Goal: Task Accomplishment & Management: Use online tool/utility

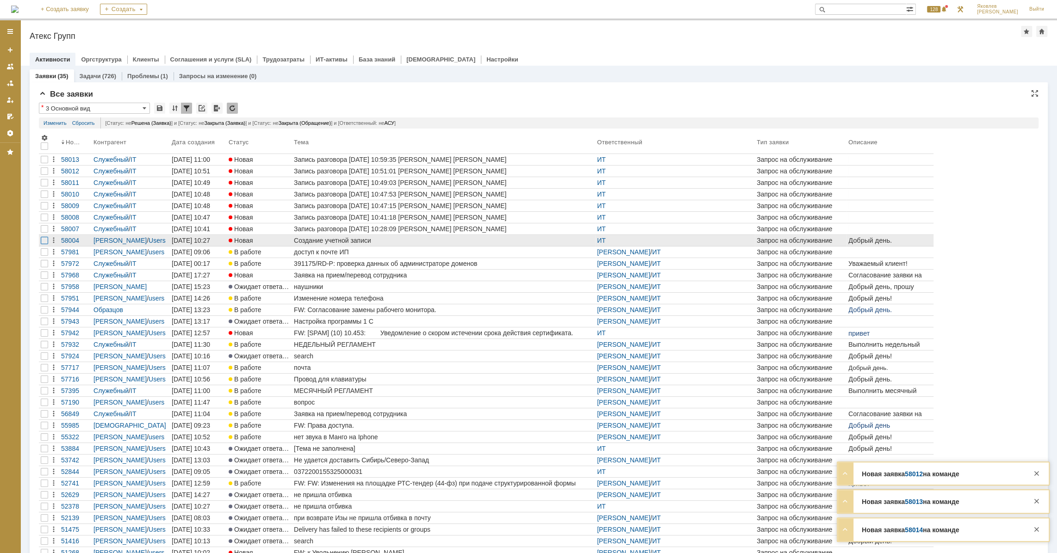
click at [42, 240] on div at bounding box center [44, 240] width 7 height 7
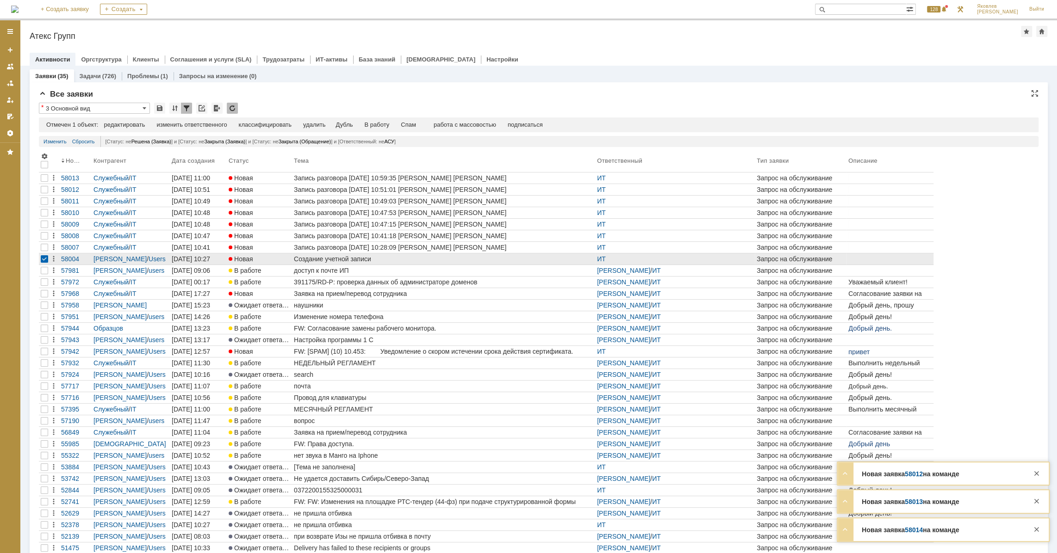
click at [44, 259] on div at bounding box center [44, 258] width 7 height 7
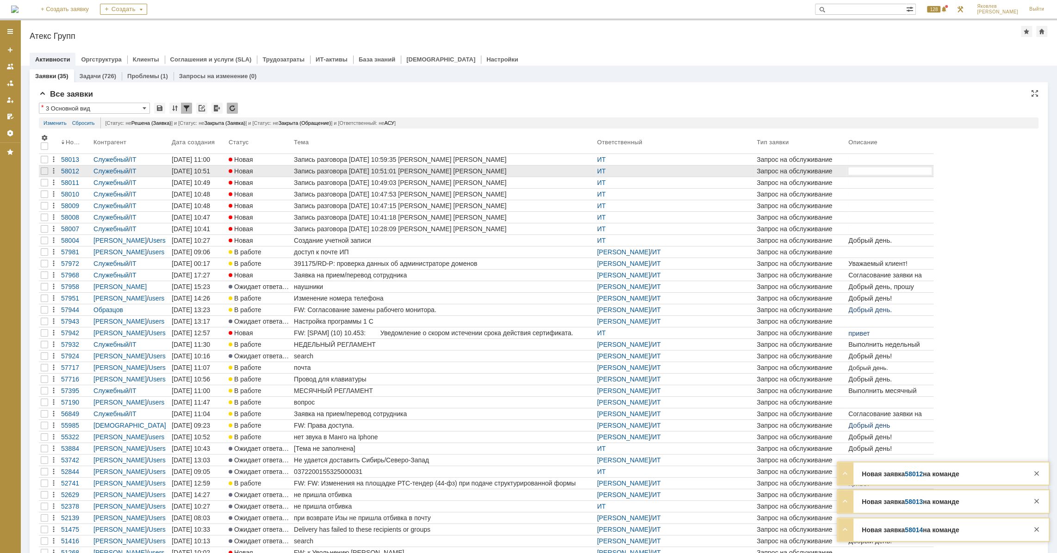
drag, startPoint x: 44, startPoint y: 230, endPoint x: 46, endPoint y: 194, distance: 35.2
click at [43, 230] on div at bounding box center [44, 228] width 7 height 7
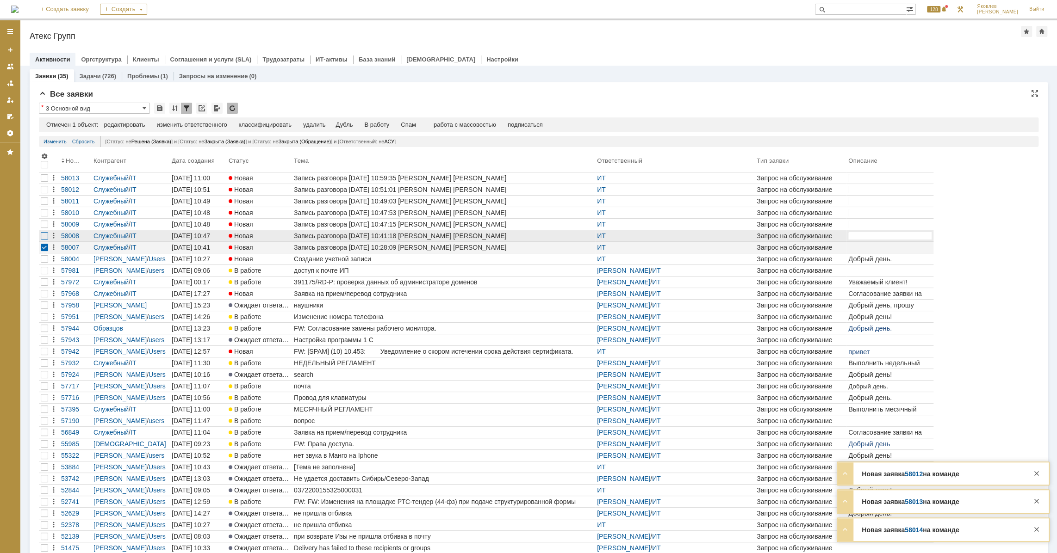
click at [43, 236] on div at bounding box center [44, 235] width 7 height 7
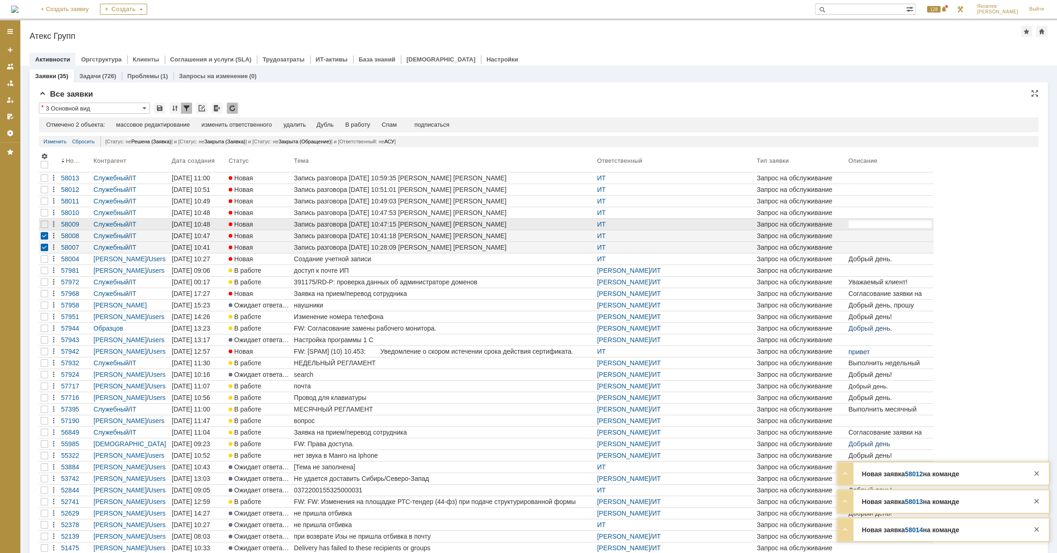
click at [43, 219] on div at bounding box center [44, 224] width 11 height 11
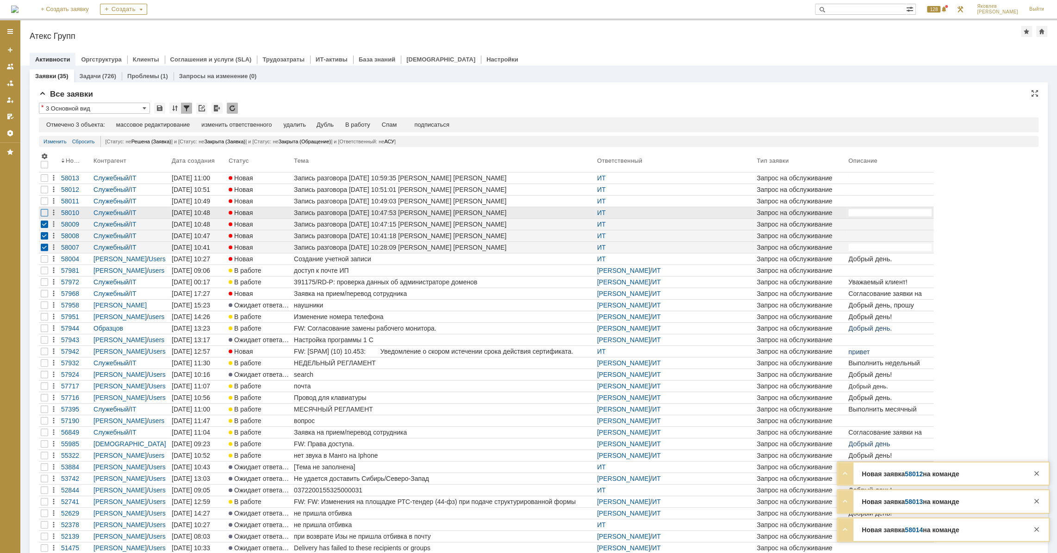
click at [44, 213] on div at bounding box center [44, 212] width 7 height 7
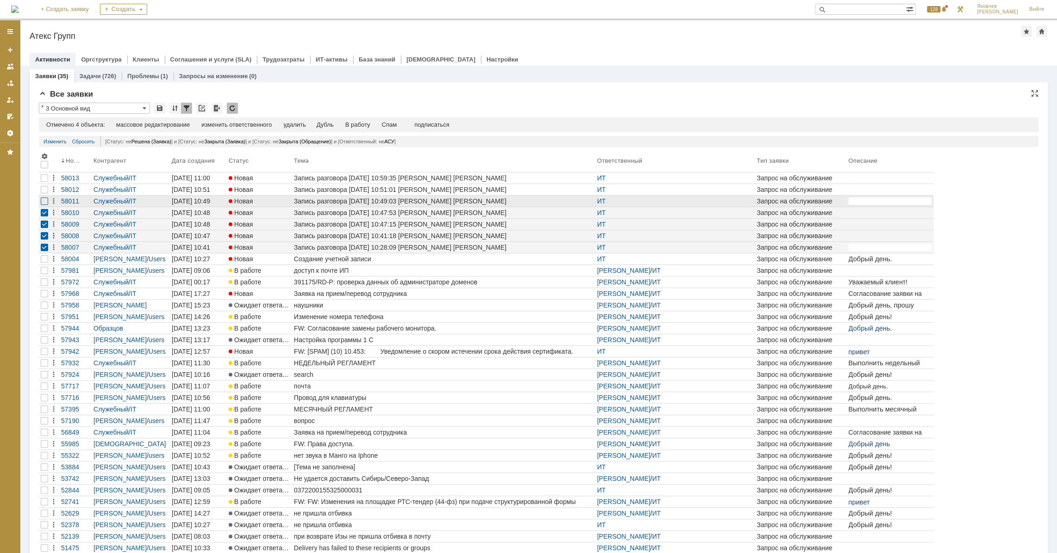
click at [44, 203] on div at bounding box center [44, 201] width 7 height 7
click at [43, 190] on div at bounding box center [44, 189] width 7 height 7
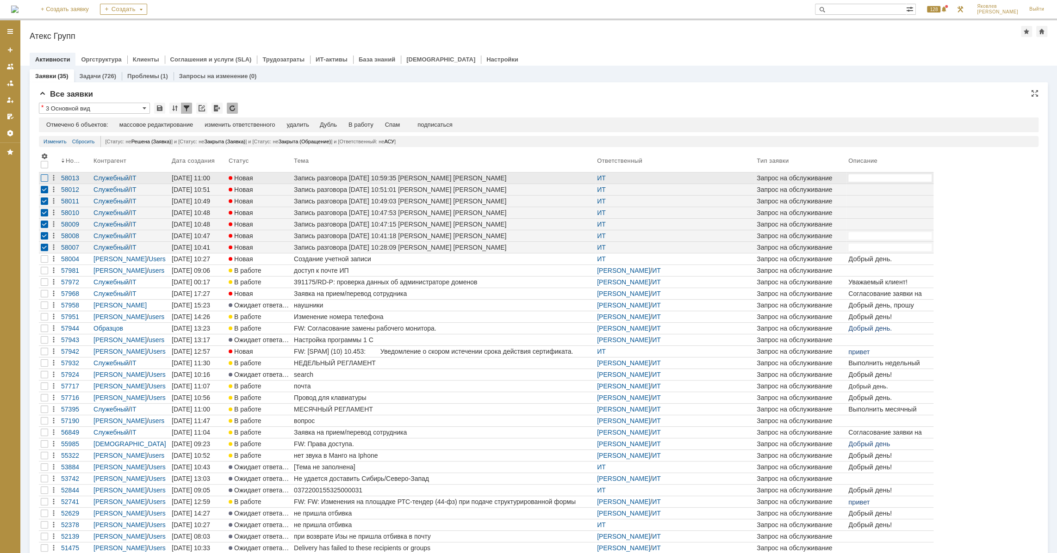
click at [43, 177] on div at bounding box center [44, 177] width 7 height 7
click at [394, 124] on div "Спам" at bounding box center [392, 124] width 15 height 7
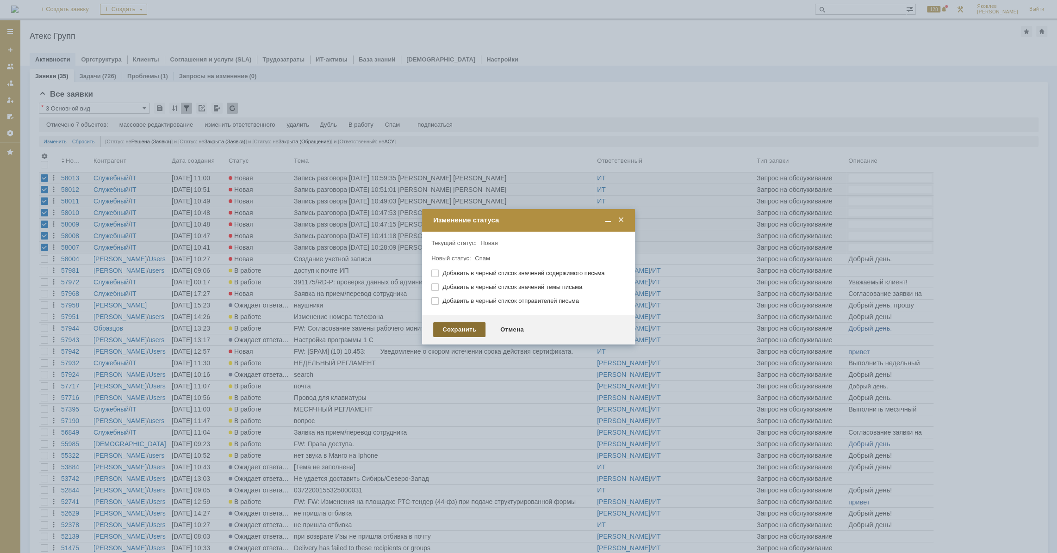
click at [463, 329] on div "Сохранить" at bounding box center [459, 330] width 52 height 15
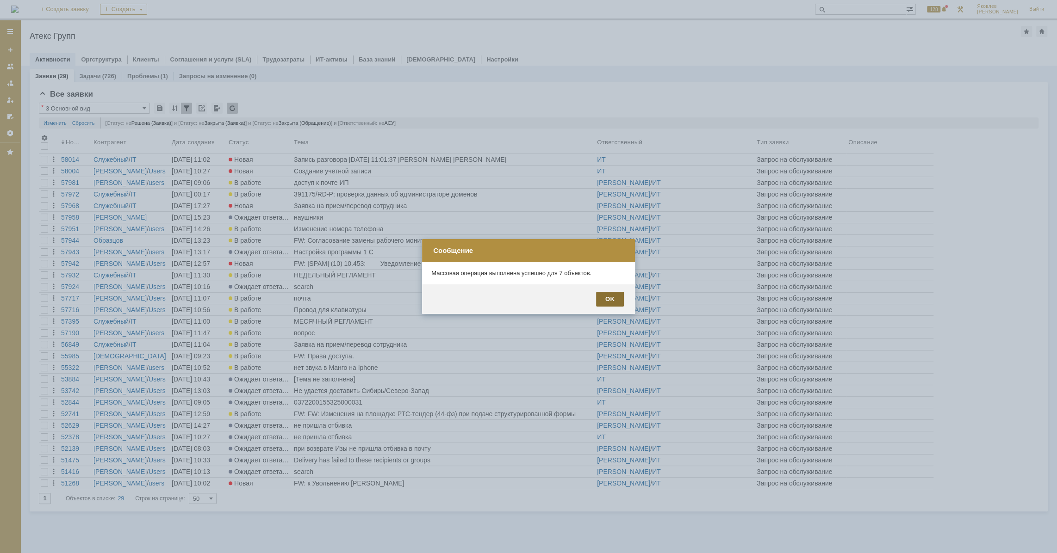
click at [612, 296] on div "OK" at bounding box center [610, 299] width 28 height 15
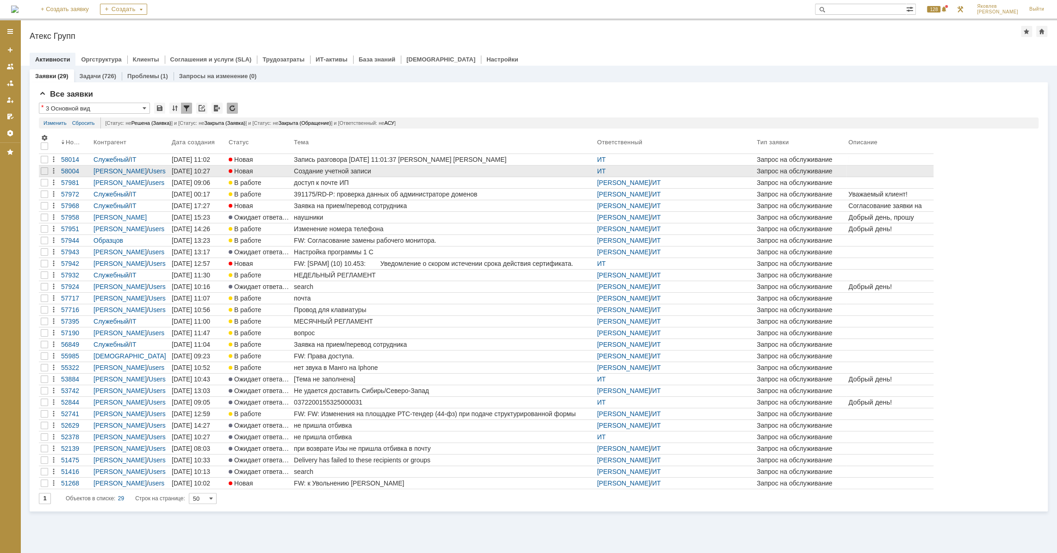
click at [323, 168] on div "Создание учетной записи" at bounding box center [443, 171] width 299 height 7
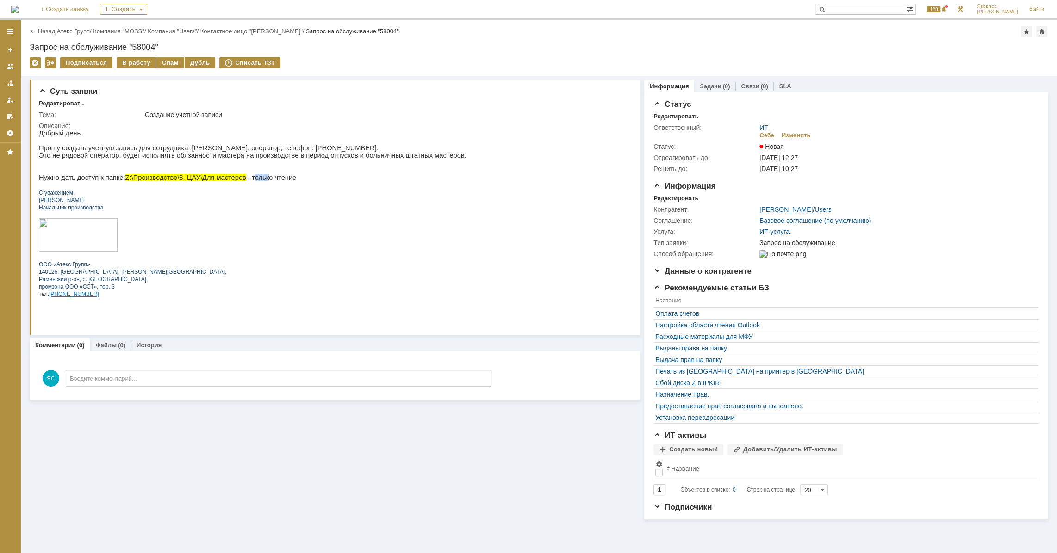
click at [251, 180] on p "Нужно дать доступ к папке: Z:\Производство\8. [PERSON_NAME]\Для мастеров – толь…" at bounding box center [253, 177] width 428 height 7
click at [253, 180] on p "Нужно дать доступ к папке: Z:\Производство\8. [PERSON_NAME]\Для мастеров – толь…" at bounding box center [253, 177] width 428 height 7
click at [84, 33] on link "Атекс Групп" at bounding box center [73, 31] width 33 height 7
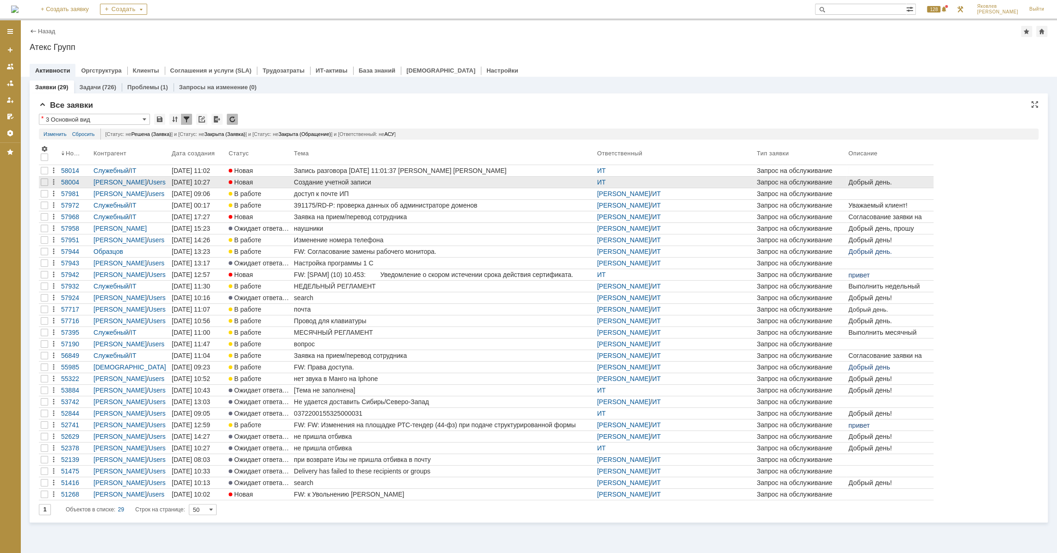
click at [342, 183] on div "Создание учетной записи" at bounding box center [443, 182] width 299 height 7
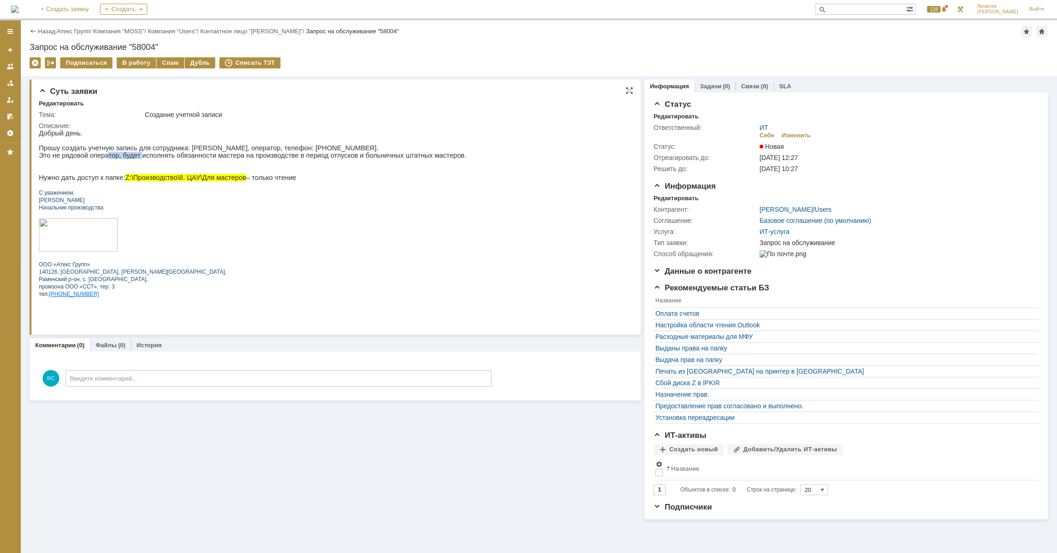
drag, startPoint x: 98, startPoint y: 157, endPoint x: 130, endPoint y: 159, distance: 32.4
click at [130, 159] on p "Прошу создать учетную запись для сотрудника: [PERSON_NAME], оператор, телефон: …" at bounding box center [253, 155] width 428 height 22
click at [188, 155] on p "Прошу создать учетную запись для сотрудника: [PERSON_NAME], оператор, телефон: …" at bounding box center [253, 155] width 428 height 22
drag, startPoint x: 109, startPoint y: 147, endPoint x: 153, endPoint y: 151, distance: 43.7
click at [153, 151] on p "Прошу создать учетную запись для сотрудника: [PERSON_NAME], оператор, телефон: …" at bounding box center [253, 155] width 428 height 22
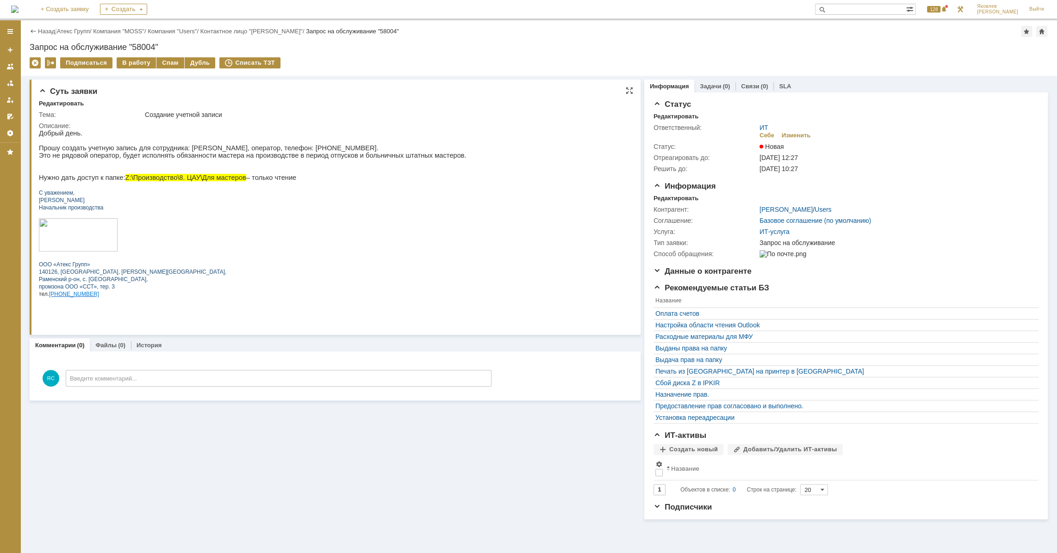
drag, startPoint x: 219, startPoint y: 155, endPoint x: 237, endPoint y: 157, distance: 18.1
click at [219, 155] on p "Прошу создать учетную запись для сотрудника: [PERSON_NAME], оператор, телефон: …" at bounding box center [253, 155] width 428 height 22
click at [267, 162] on p "Прошу создать учетную запись для сотрудника: [PERSON_NAME], оператор, телефон: …" at bounding box center [253, 155] width 428 height 22
click at [224, 156] on p "Прошу создать учетную запись для сотрудника: [PERSON_NAME], оператор, телефон: …" at bounding box center [253, 155] width 428 height 22
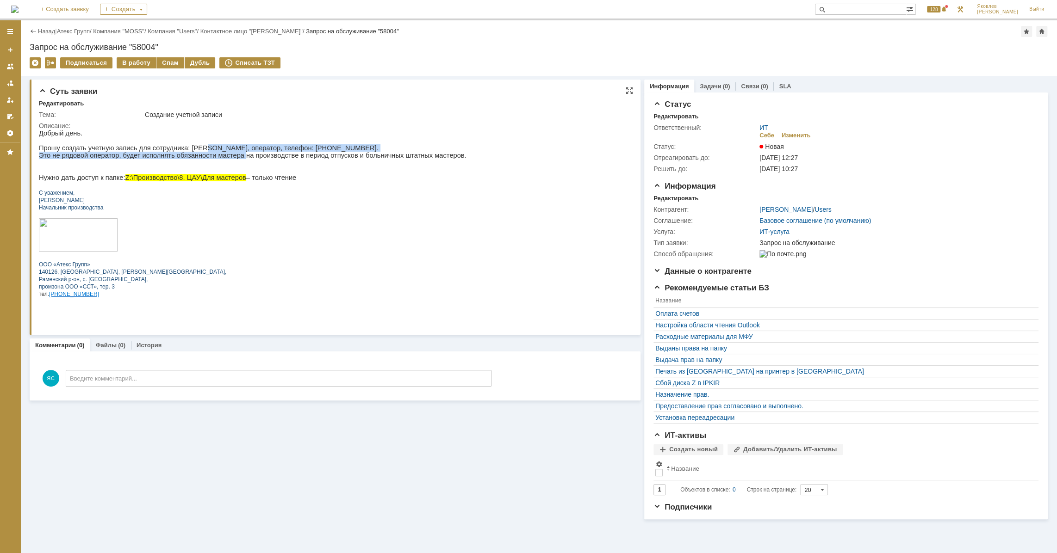
click at [224, 156] on p "Прошу создать учетную запись для сотрудника: [PERSON_NAME], оператор, телефон: …" at bounding box center [253, 155] width 428 height 22
drag, startPoint x: 265, startPoint y: 149, endPoint x: 287, endPoint y: 149, distance: 22.2
click at [287, 149] on p "Прошу создать учетную запись для сотрудника: [PERSON_NAME], оператор, телефон: …" at bounding box center [253, 155] width 428 height 22
click at [167, 156] on p "Прошу создать учетную запись для сотрудника: [PERSON_NAME], оператор, телефон: …" at bounding box center [253, 155] width 428 height 22
drag, startPoint x: 99, startPoint y: 182, endPoint x: 118, endPoint y: 183, distance: 19.0
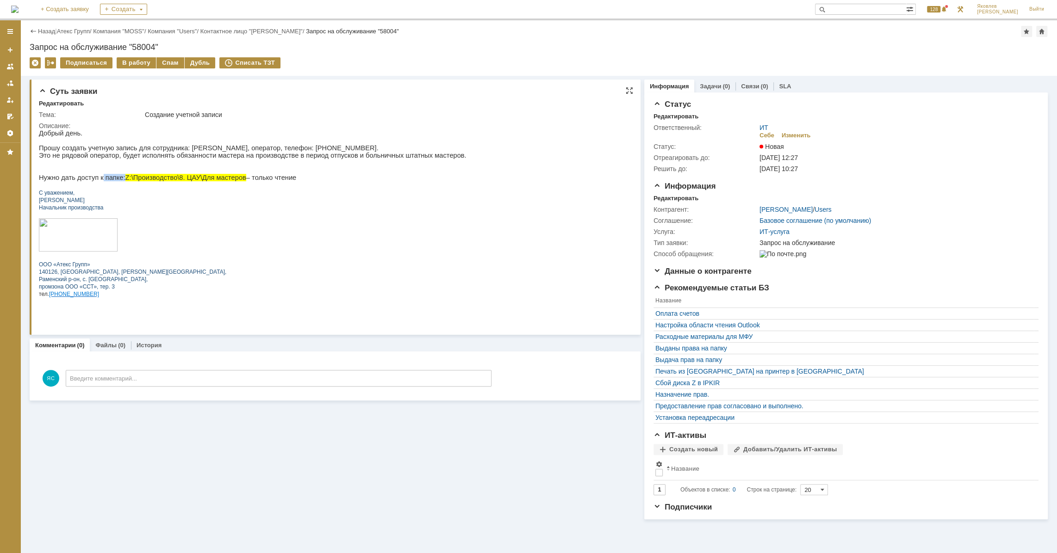
click at [118, 181] on p "Нужно дать доступ к папке: Z:\Производство\8. [PERSON_NAME]\Для мастеров – толь…" at bounding box center [253, 177] width 428 height 7
click at [224, 186] on p at bounding box center [253, 184] width 428 height 7
drag, startPoint x: 166, startPoint y: 155, endPoint x: 189, endPoint y: 157, distance: 23.2
click at [189, 157] on p "Прошу создать учетную запись для сотрудника: [PERSON_NAME], оператор, телефон: …" at bounding box center [253, 155] width 428 height 22
click at [224, 161] on p "Прошу создать учетную запись для сотрудника: [PERSON_NAME], оператор, телефон: …" at bounding box center [253, 155] width 428 height 22
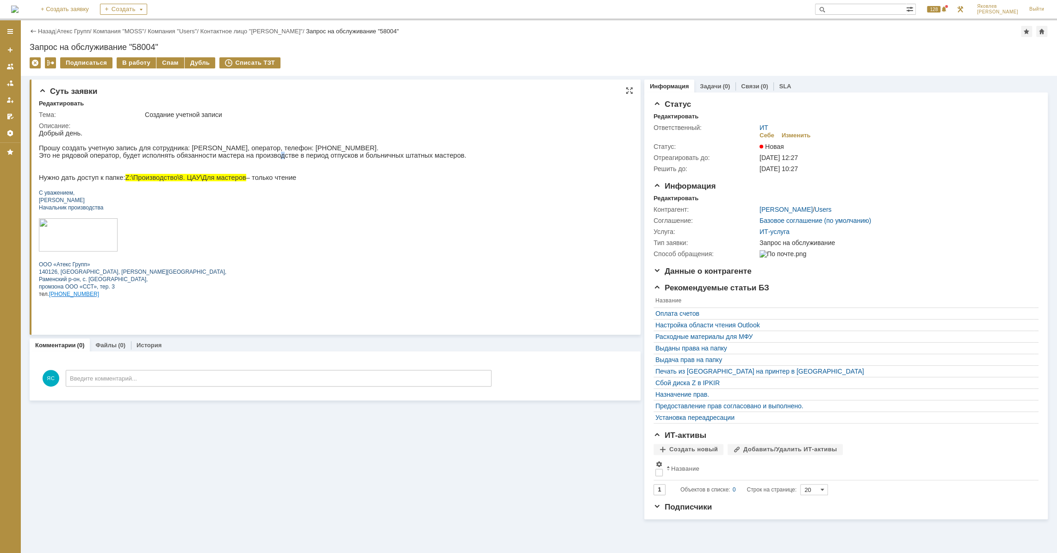
click at [256, 160] on p "Прошу создать учетную запись для сотрудника: [PERSON_NAME], оператор, телефон: …" at bounding box center [253, 155] width 428 height 22
click at [340, 164] on p "Прошу создать учетную запись для сотрудника: [PERSON_NAME], оператор, телефон: …" at bounding box center [253, 155] width 428 height 22
drag, startPoint x: 70, startPoint y: 160, endPoint x: 108, endPoint y: 161, distance: 37.5
click at [108, 161] on p "Прошу создать учетную запись для сотрудника: [PERSON_NAME], оператор, телефон: …" at bounding box center [253, 155] width 428 height 22
click at [143, 162] on p "Прошу создать учетную запись для сотрудника: [PERSON_NAME], оператор, телефон: …" at bounding box center [253, 155] width 428 height 22
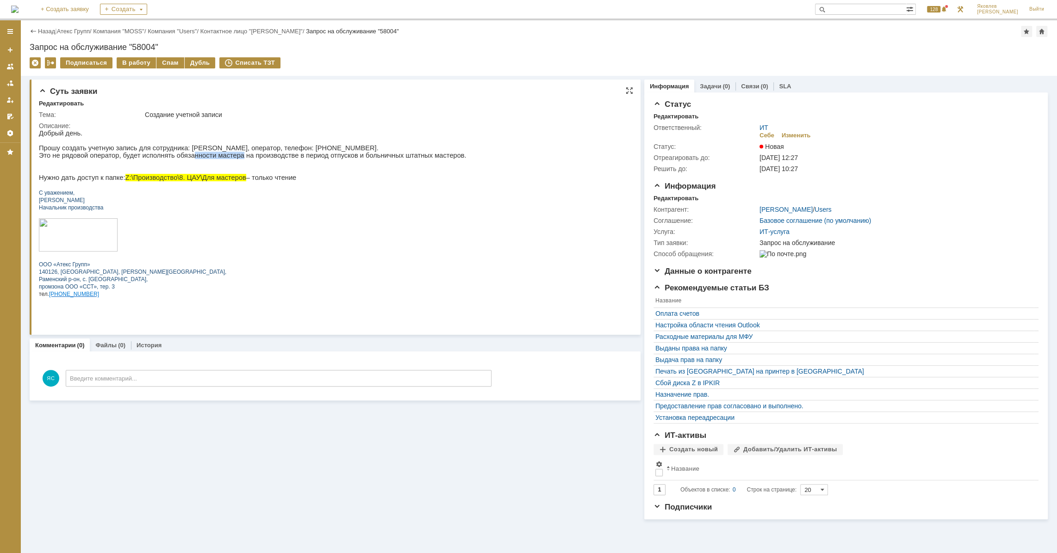
drag, startPoint x: 180, startPoint y: 155, endPoint x: 222, endPoint y: 159, distance: 42.7
click at [222, 159] on p "Прошу создать учетную запись для сотрудника: [PERSON_NAME], оператор, телефон: …" at bounding box center [253, 155] width 428 height 22
click at [279, 161] on p "Прошу создать учетную запись для сотрудника: [PERSON_NAME], оператор, телефон: …" at bounding box center [253, 155] width 428 height 22
drag, startPoint x: 329, startPoint y: 158, endPoint x: 317, endPoint y: 159, distance: 11.6
click at [317, 159] on p "Прошу создать учетную запись для сотрудника: [PERSON_NAME], оператор, телефон: …" at bounding box center [253, 155] width 428 height 22
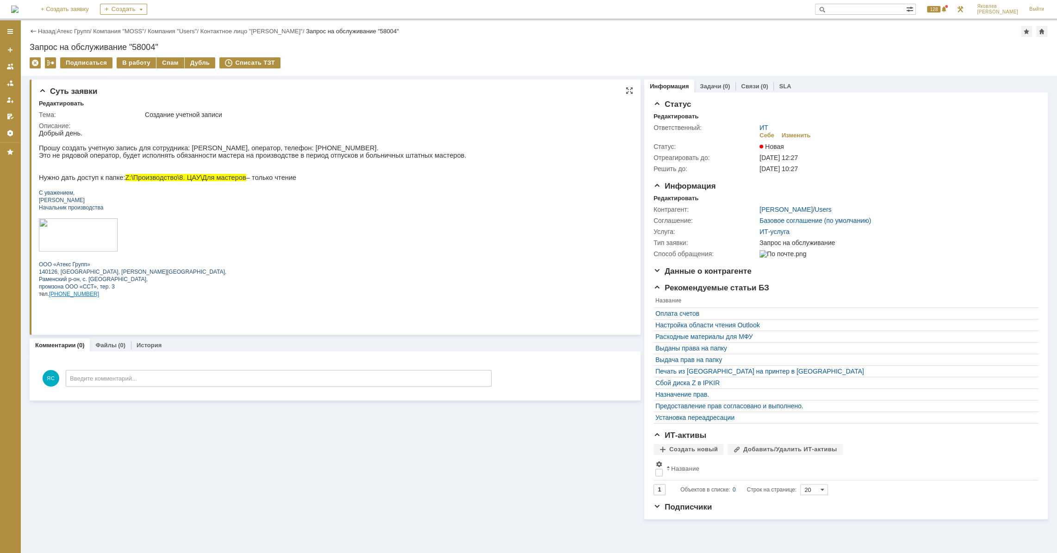
drag, startPoint x: 289, startPoint y: 159, endPoint x: 293, endPoint y: 160, distance: 4.7
click at [289, 159] on p "Прошу создать учетную запись для сотрудника: [PERSON_NAME], оператор, телефон: …" at bounding box center [253, 155] width 428 height 22
click at [384, 160] on p "Прошу создать учетную запись для сотрудника: [PERSON_NAME], оператор, телефон: …" at bounding box center [253, 155] width 428 height 22
drag, startPoint x: 319, startPoint y: 160, endPoint x: 377, endPoint y: 161, distance: 57.4
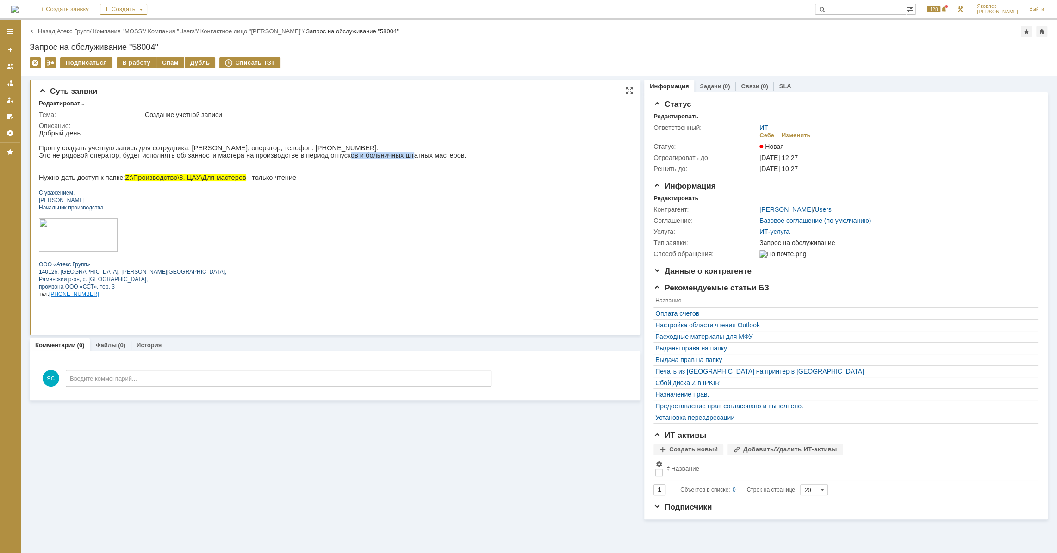
click at [377, 161] on p "Прошу создать учетную запись для сотрудника: [PERSON_NAME], оператор, телефон: …" at bounding box center [253, 155] width 428 height 22
drag, startPoint x: 199, startPoint y: 159, endPoint x: 236, endPoint y: 160, distance: 37.5
click at [236, 160] on p "Прошу создать учетную запись для сотрудника: [PERSON_NAME], оператор, телефон: …" at bounding box center [253, 155] width 428 height 22
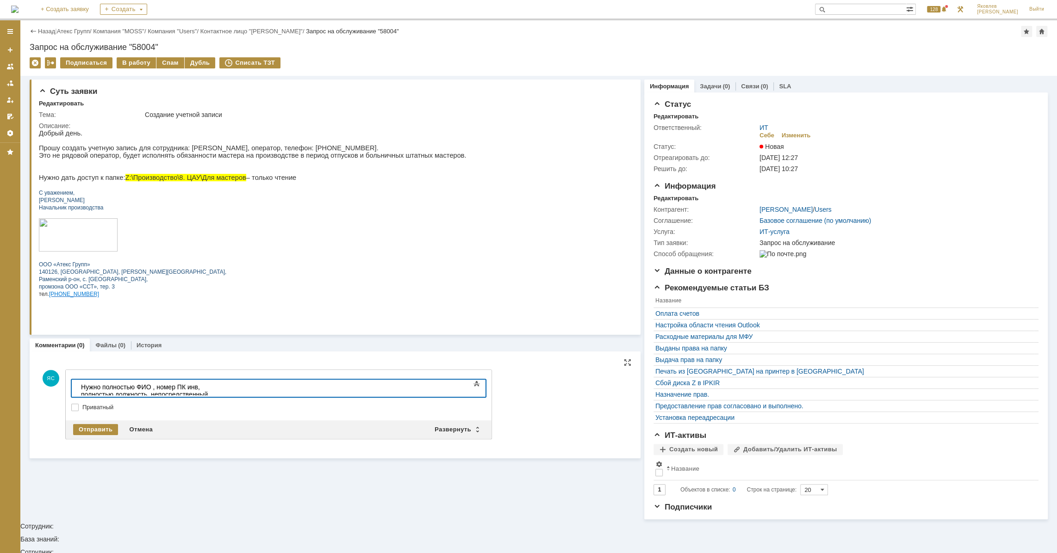
click at [212, 385] on div "​Нужно полностью ФИО , номер ПК инв, полностью должность, непосредственный руко…" at bounding box center [146, 395] width 131 height 22
drag, startPoint x: 308, startPoint y: 386, endPoint x: 326, endPoint y: 387, distance: 17.6
click at [212, 387] on div "​Нужно полностью ФИО , номер ПК инв, полностью должность, непосредственный руко…" at bounding box center [146, 395] width 131 height 22
drag, startPoint x: 326, startPoint y: 387, endPoint x: 281, endPoint y: 392, distance: 44.8
click at [212, 387] on div "​Нужно полностью ФИО , номер ПК инв, полностью должность, непосредственный руко…" at bounding box center [146, 395] width 131 height 22
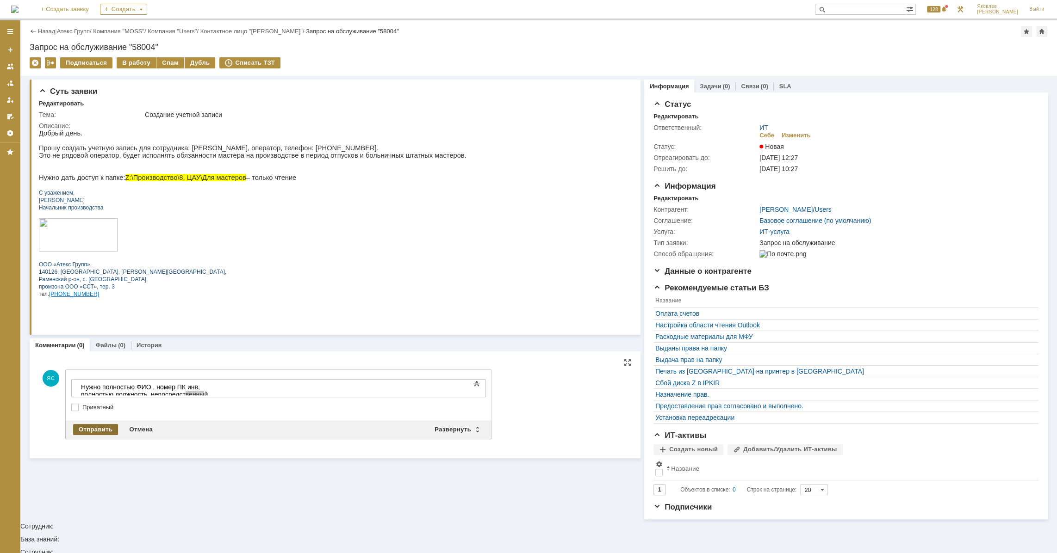
click at [93, 429] on div "Отправить" at bounding box center [95, 429] width 45 height 11
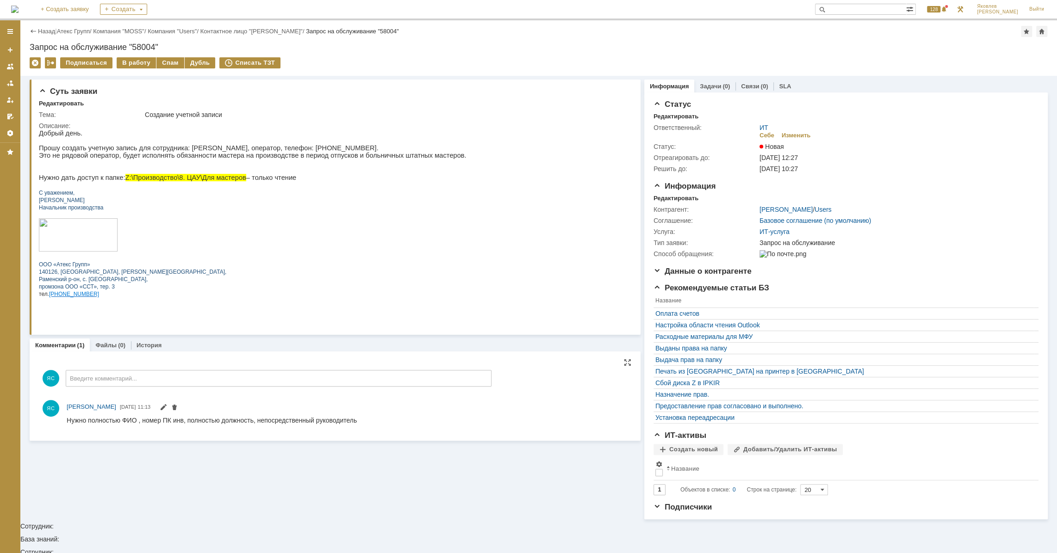
drag, startPoint x: 284, startPoint y: 841, endPoint x: 241, endPoint y: 422, distance: 421.4
drag, startPoint x: 243, startPoint y: 419, endPoint x: 250, endPoint y: 419, distance: 6.9
click at [245, 419] on div "Нужно полностью ФИО , номер ПК инв, полностью должность, непосредственный руков…" at bounding box center [212, 419] width 290 height 7
drag, startPoint x: 302, startPoint y: 422, endPoint x: 317, endPoint y: 422, distance: 15.3
click at [315, 422] on div "Нужно полностью ФИО , номер ПК инв, полностью должность, непосредственный руков…" at bounding box center [212, 419] width 290 height 7
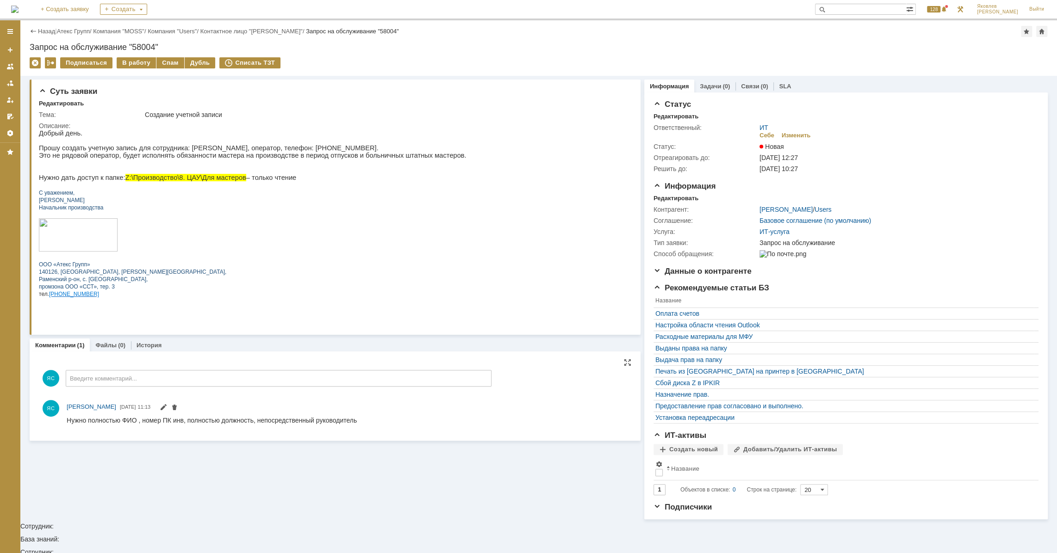
click at [317, 422] on div "Нужно полностью ФИО , номер ПК инв, полностью должность, непосредственный руков…" at bounding box center [212, 419] width 290 height 7
drag, startPoint x: 181, startPoint y: 151, endPoint x: 205, endPoint y: 153, distance: 23.2
click at [205, 155] on p "Прошу создать учетную запись для сотрудника: [PERSON_NAME], оператор, телефон: …" at bounding box center [253, 155] width 428 height 22
click at [205, 153] on p "Прошу создать учетную запись для сотрудника: [PERSON_NAME], оператор, телефон: …" at bounding box center [253, 155] width 428 height 22
drag, startPoint x: 146, startPoint y: 179, endPoint x: 190, endPoint y: 182, distance: 44.5
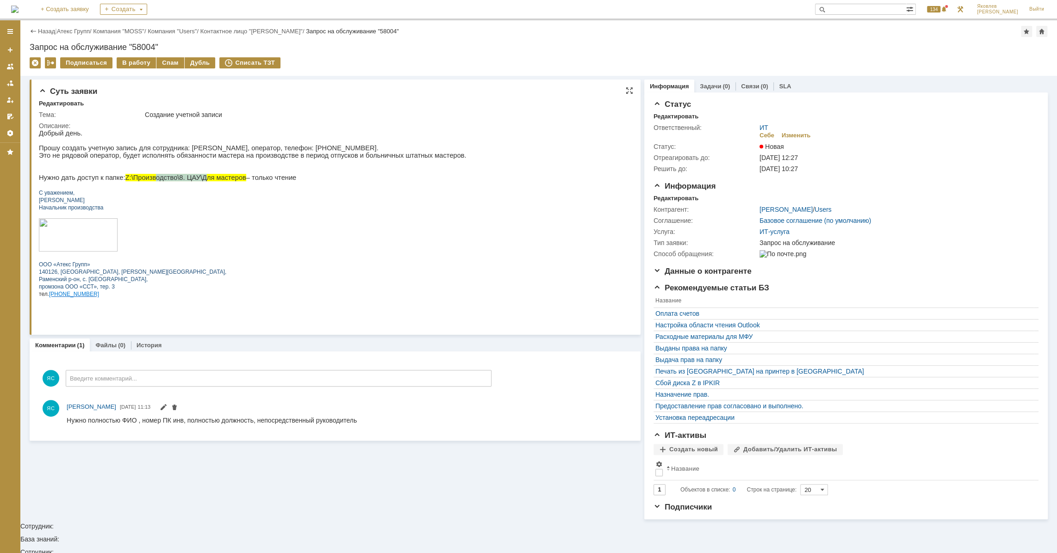
click at [190, 181] on span "Z:\Производство\8. ЦАУ\Для мастеров" at bounding box center [185, 177] width 121 height 7
click at [261, 181] on p "Нужно дать доступ к папке: Z:\Производство\8. [PERSON_NAME]\Для мастеров – толь…" at bounding box center [253, 177] width 428 height 7
drag, startPoint x: 117, startPoint y: 160, endPoint x: 157, endPoint y: 160, distance: 40.3
click at [157, 160] on p "Прошу создать учетную запись для сотрудника: [PERSON_NAME], оператор, телефон: …" at bounding box center [253, 155] width 428 height 22
click at [217, 155] on p "Прошу создать учетную запись для сотрудника: [PERSON_NAME], оператор, телефон: …" at bounding box center [253, 155] width 428 height 22
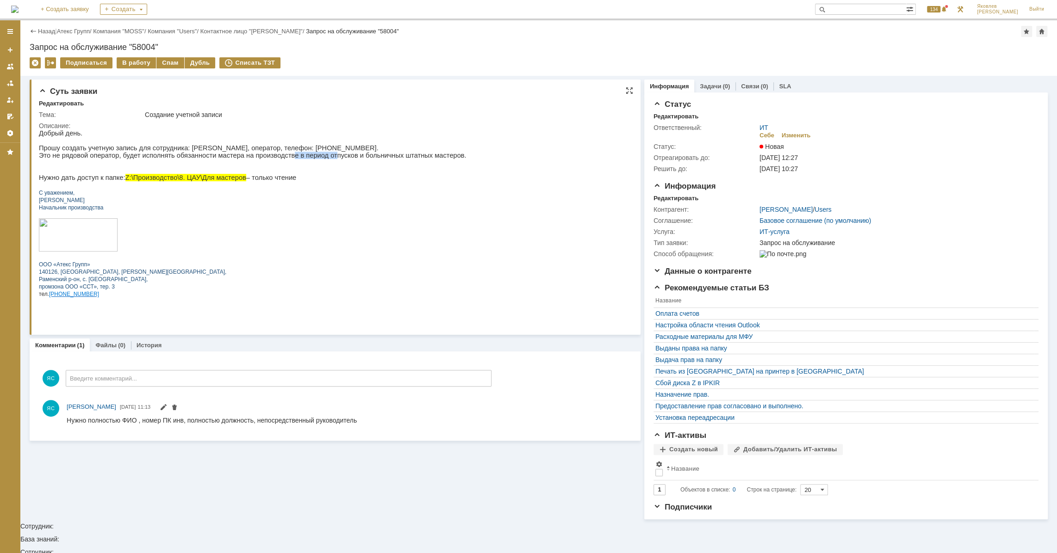
drag, startPoint x: 298, startPoint y: 156, endPoint x: 268, endPoint y: 155, distance: 29.2
click at [268, 155] on p "Прошу создать учетную запись для сотрудника: [PERSON_NAME], оператор, телефон: …" at bounding box center [253, 155] width 428 height 22
drag, startPoint x: 109, startPoint y: 184, endPoint x: 169, endPoint y: 185, distance: 60.2
click at [169, 181] on p "Нужно дать доступ к папке: Z:\Производство\8. [PERSON_NAME]\Для мастеров – толь…" at bounding box center [253, 177] width 428 height 7
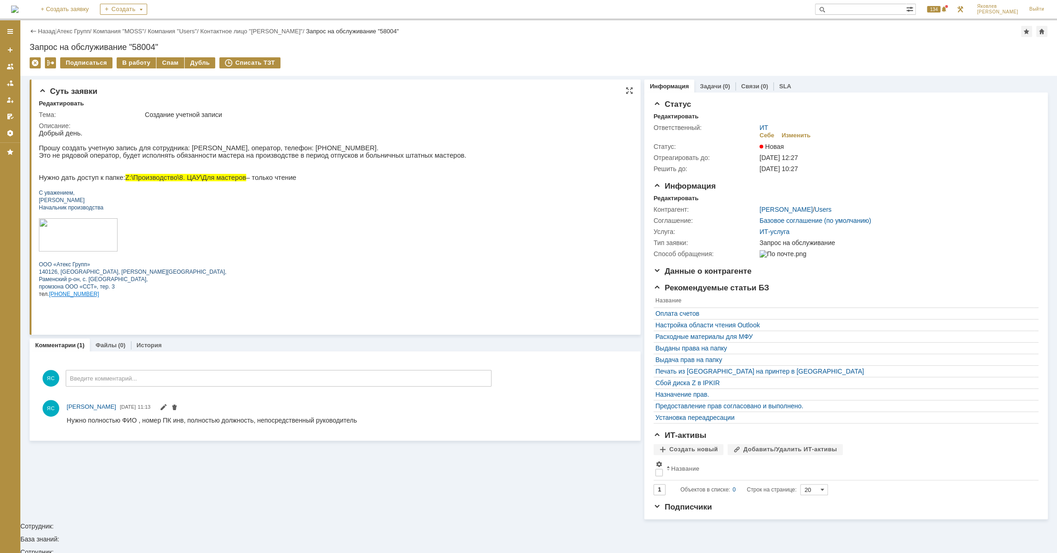
drag, startPoint x: 173, startPoint y: 183, endPoint x: 206, endPoint y: 178, distance: 33.2
click at [174, 181] on span "Z:\Производство\8. ЦАУ\Для мастеров" at bounding box center [185, 177] width 121 height 7
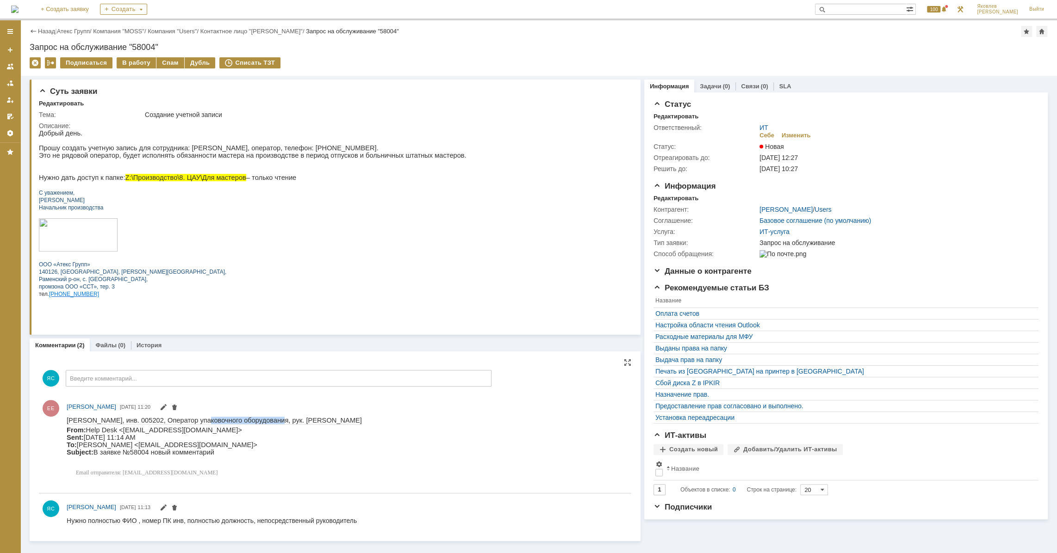
drag, startPoint x: 191, startPoint y: 422, endPoint x: 336, endPoint y: 419, distance: 145.3
click at [259, 421] on span "[PERSON_NAME], инв. 005202, Оператор упаковочного оборудования, рук. [PERSON_NA…" at bounding box center [214, 419] width 295 height 7
click at [337, 418] on span "[PERSON_NAME], инв. 005202, Оператор упаковочного оборудования, рук. [PERSON_NA…" at bounding box center [214, 419] width 295 height 7
drag, startPoint x: 340, startPoint y: 421, endPoint x: 374, endPoint y: 421, distance: 34.7
click at [362, 421] on span "[PERSON_NAME], инв. 005202, Оператор упаковочного оборудования, рук. [PERSON_NA…" at bounding box center [214, 419] width 295 height 7
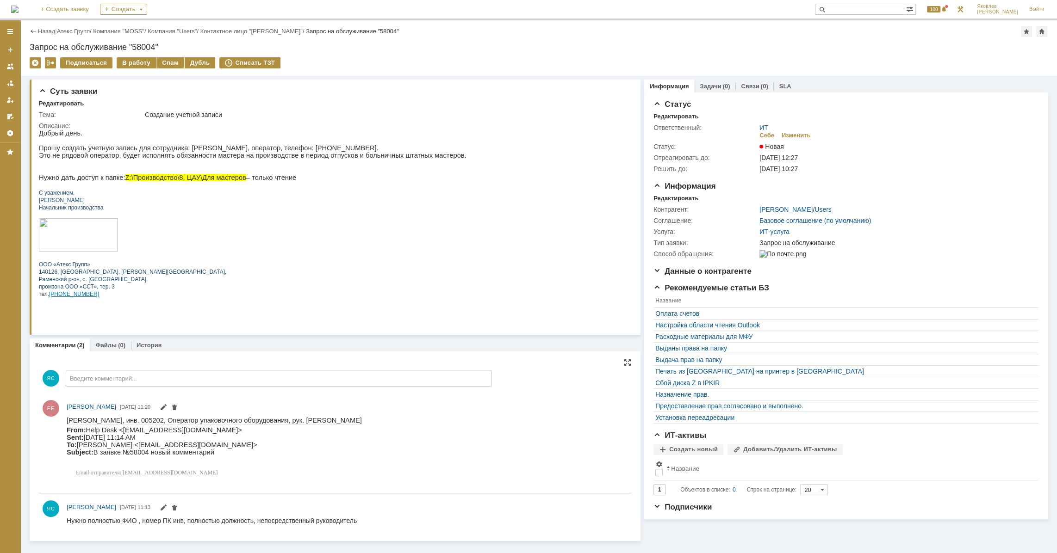
click at [362, 421] on span "[PERSON_NAME], инв. 005202, Оператор упаковочного оборудования, рук. [PERSON_NA…" at bounding box center [214, 419] width 295 height 7
drag, startPoint x: 67, startPoint y: 420, endPoint x: 90, endPoint y: 421, distance: 23.2
click at [90, 421] on span "[PERSON_NAME], инв. 005202, Оператор упаковочного оборудования, рук. [PERSON_NA…" at bounding box center [214, 419] width 295 height 7
drag, startPoint x: 168, startPoint y: 153, endPoint x: 197, endPoint y: 153, distance: 28.7
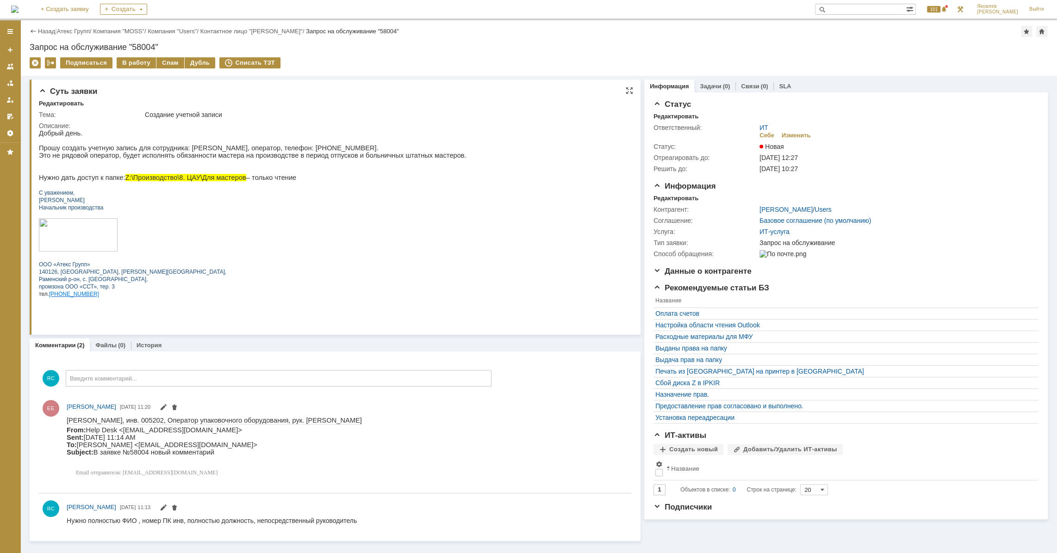
click at [168, 153] on p "Прошу создать учетную запись для сотрудника: [PERSON_NAME], оператор, телефон: …" at bounding box center [253, 155] width 428 height 22
drag, startPoint x: 210, startPoint y: 148, endPoint x: 229, endPoint y: 150, distance: 19.2
click at [229, 150] on p "Прошу создать учетную запись для сотрудника: [PERSON_NAME], оператор, телефон: …" at bounding box center [253, 155] width 428 height 22
click at [218, 147] on p "Прошу создать учетную запись для сотрудника: [PERSON_NAME], оператор, телефон: …" at bounding box center [253, 155] width 428 height 22
click at [210, 148] on p "Прошу создать учетную запись для сотрудника: [PERSON_NAME], оператор, телефон: …" at bounding box center [253, 155] width 428 height 22
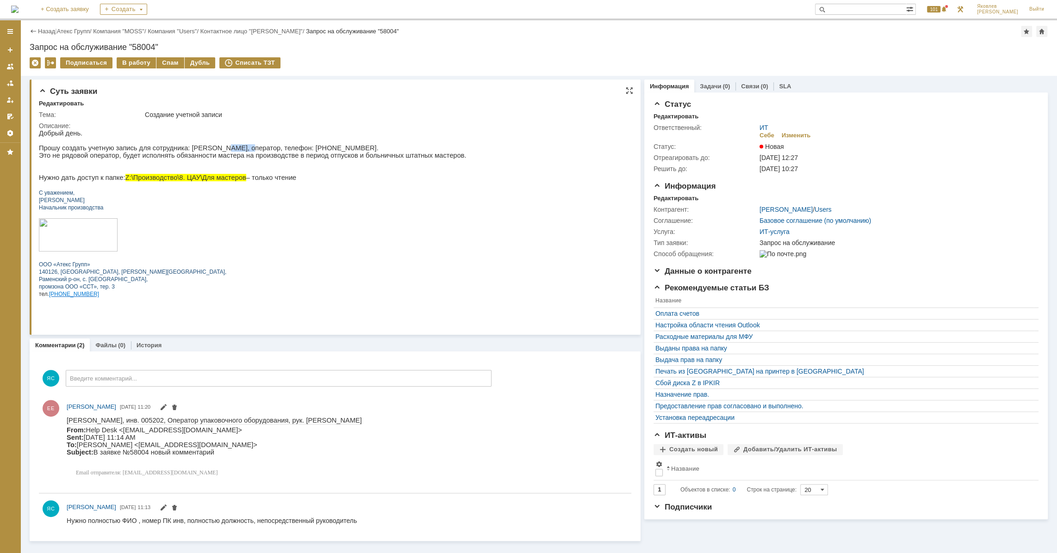
drag, startPoint x: 208, startPoint y: 149, endPoint x: 229, endPoint y: 149, distance: 20.8
click at [229, 149] on p "Прошу создать учетную запись для сотрудника: [PERSON_NAME], оператор, телефон: …" at bounding box center [253, 155] width 428 height 22
copy p "Татьяна"
click at [178, 148] on p "Прошу создать учетную запись для сотрудника: [PERSON_NAME], оператор, телефон: …" at bounding box center [253, 155] width 428 height 22
drag, startPoint x: 177, startPoint y: 150, endPoint x: 201, endPoint y: 150, distance: 24.5
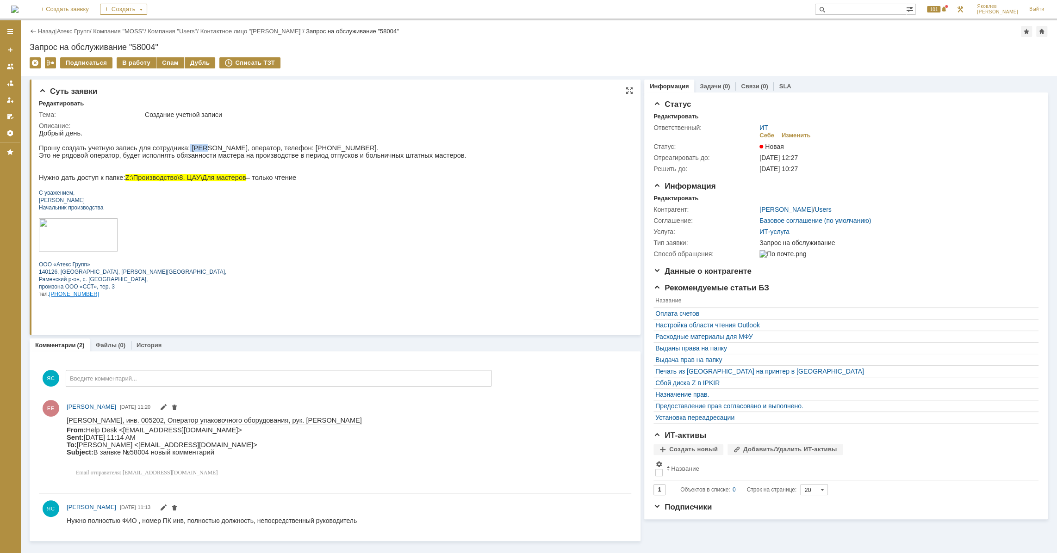
click at [193, 151] on p "Прошу создать учетную запись для сотрудника: [PERSON_NAME], оператор, телефон: …" at bounding box center [253, 155] width 428 height 22
click at [201, 150] on p "Прошу создать учетную запись для сотрудника: [PERSON_NAME], оператор, телефон: …" at bounding box center [253, 155] width 428 height 22
drag, startPoint x: 178, startPoint y: 149, endPoint x: 206, endPoint y: 152, distance: 27.9
click at [206, 152] on p "Прошу создать учетную запись для сотрудника: [PERSON_NAME], оператор, телефон: …" at bounding box center [253, 155] width 428 height 22
copy p "Шелехина"
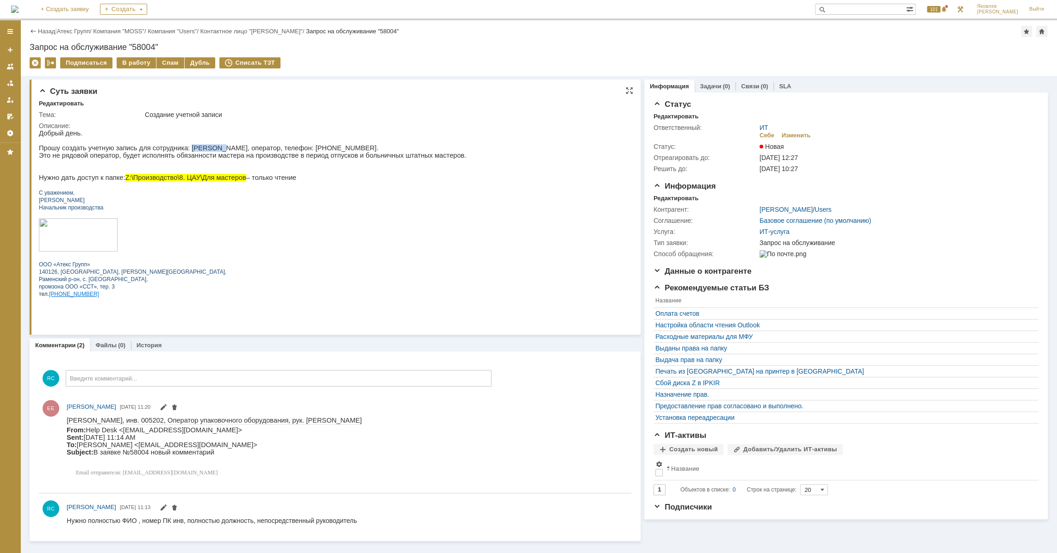
drag, startPoint x: 312, startPoint y: 150, endPoint x: 340, endPoint y: 152, distance: 27.3
click at [340, 152] on p "Прошу создать учетную запись для сотрудника: [PERSON_NAME], оператор, телефон: …" at bounding box center [253, 155] width 428 height 22
copy p "+7(995)418-40-31"
drag, startPoint x: 180, startPoint y: 157, endPoint x: 169, endPoint y: 159, distance: 11.3
click at [180, 157] on p "Прошу создать учетную запись для сотрудника: [PERSON_NAME], оператор, телефон: …" at bounding box center [253, 155] width 428 height 22
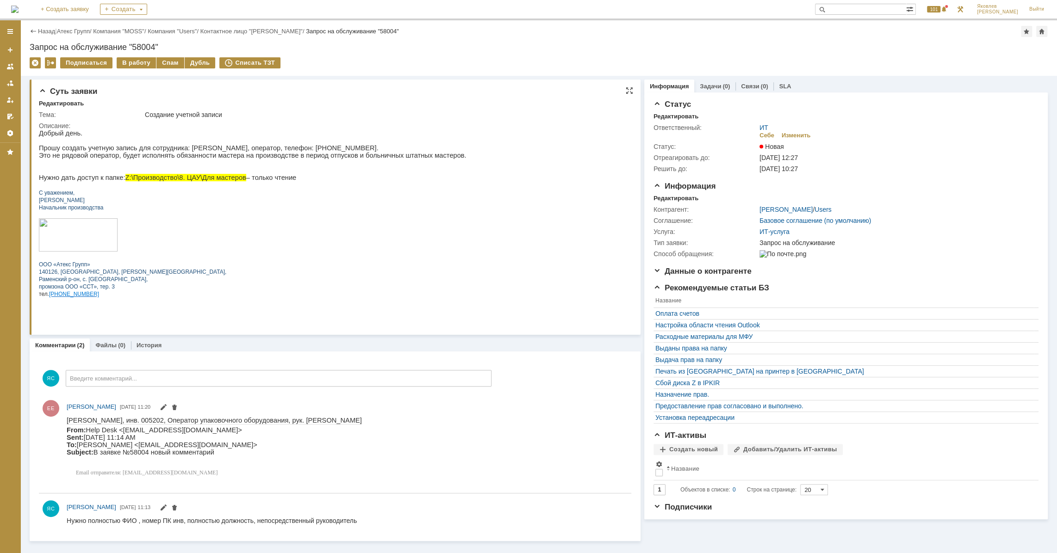
drag, startPoint x: 172, startPoint y: 156, endPoint x: 190, endPoint y: 166, distance: 20.3
click at [172, 156] on p "Прошу создать учетную запись для сотрудника: [PERSON_NAME], оператор, телефон: …" at bounding box center [253, 155] width 428 height 22
drag, startPoint x: 192, startPoint y: 420, endPoint x: 302, endPoint y: 423, distance: 109.7
click at [302, 423] on span "Шелехина Татьяна Сергеевна, инв. 005202, Оператор упаковочного оборудования, ру…" at bounding box center [214, 419] width 295 height 7
copy span "Оператор упаковочного оборудования"
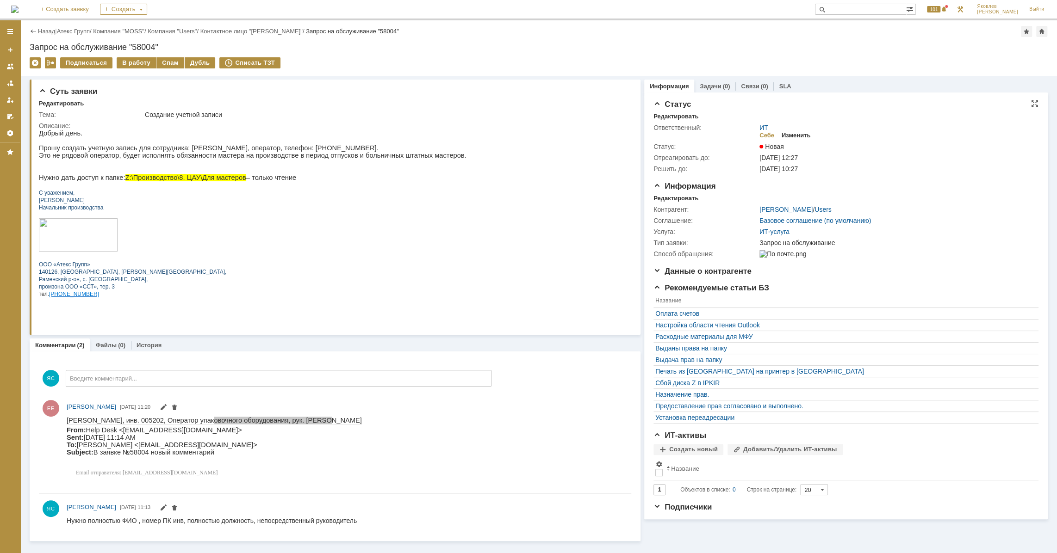
click at [795, 137] on div "Изменить" at bounding box center [796, 135] width 29 height 7
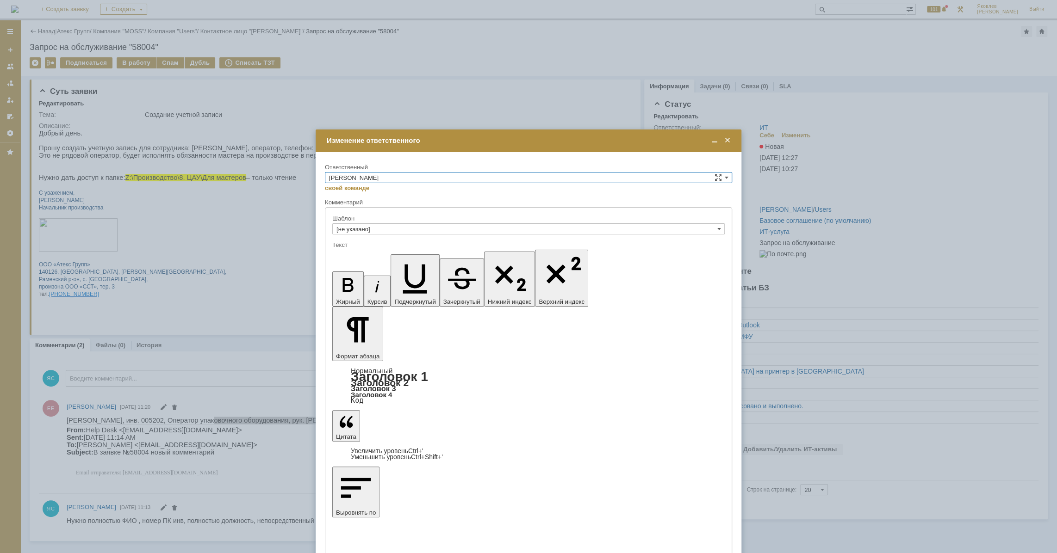
click at [389, 176] on input "[PERSON_NAME]" at bounding box center [528, 177] width 407 height 11
click at [356, 253] on span "АСУ" at bounding box center [528, 253] width 399 height 7
type input "АСУ"
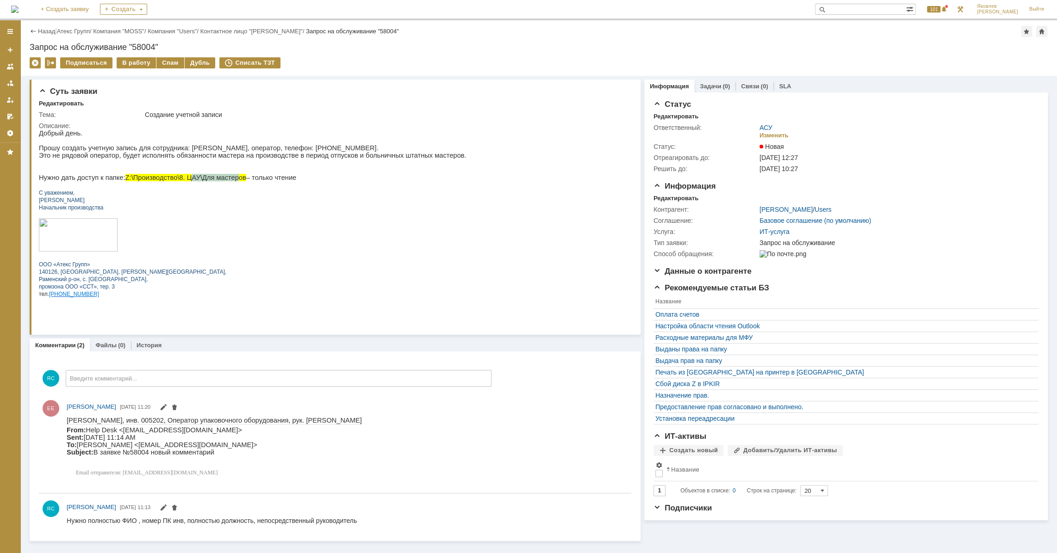
drag, startPoint x: 178, startPoint y: 180, endPoint x: 222, endPoint y: 183, distance: 44.0
click at [222, 181] on span "Z:\Производство\8. ЦАУ\Для мастеров" at bounding box center [185, 177] width 121 height 7
click at [224, 181] on span "Z:\Производство\8. ЦАУ\Для мастеров" at bounding box center [185, 177] width 121 height 7
click at [87, 27] on div "Назад | Атекс Групп / Компания "MOSS" / Компания "Users" / Контактное лицо "Ефр…" at bounding box center [538, 48] width 1037 height 56
click at [87, 30] on link "Атекс Групп" at bounding box center [73, 31] width 33 height 7
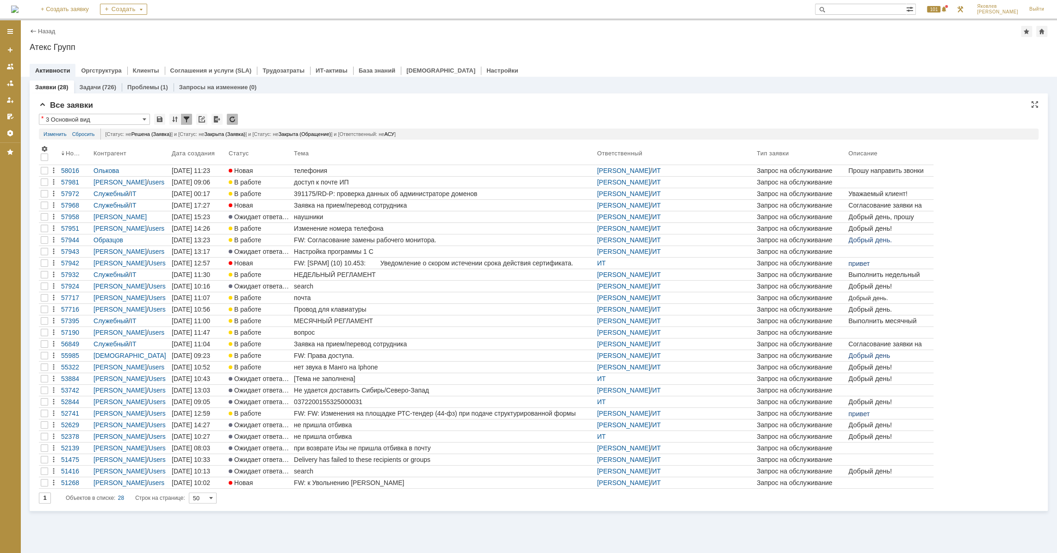
click at [873, 9] on input "text" at bounding box center [860, 9] width 91 height 11
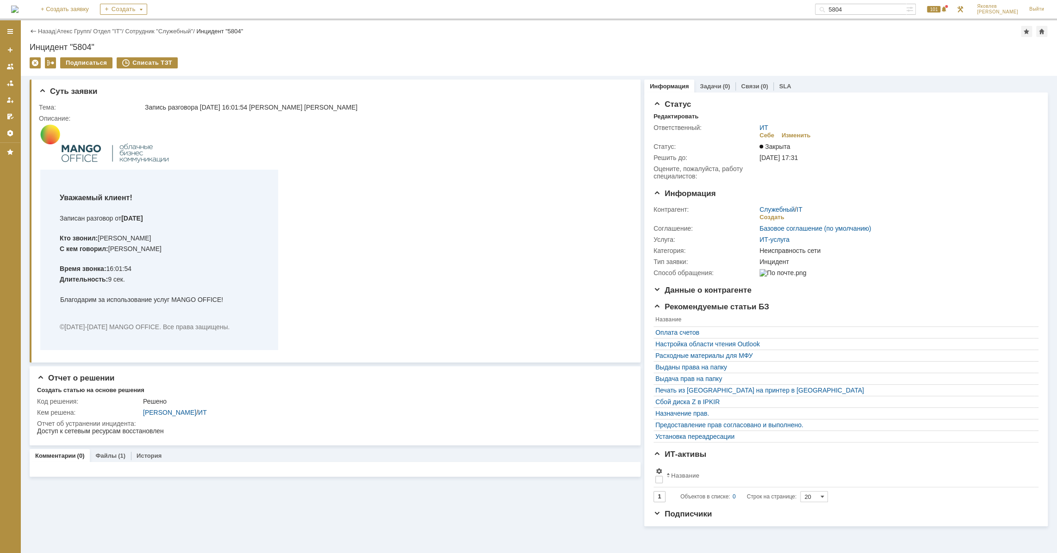
click at [868, 8] on input "5804" at bounding box center [860, 9] width 91 height 11
type input "58004"
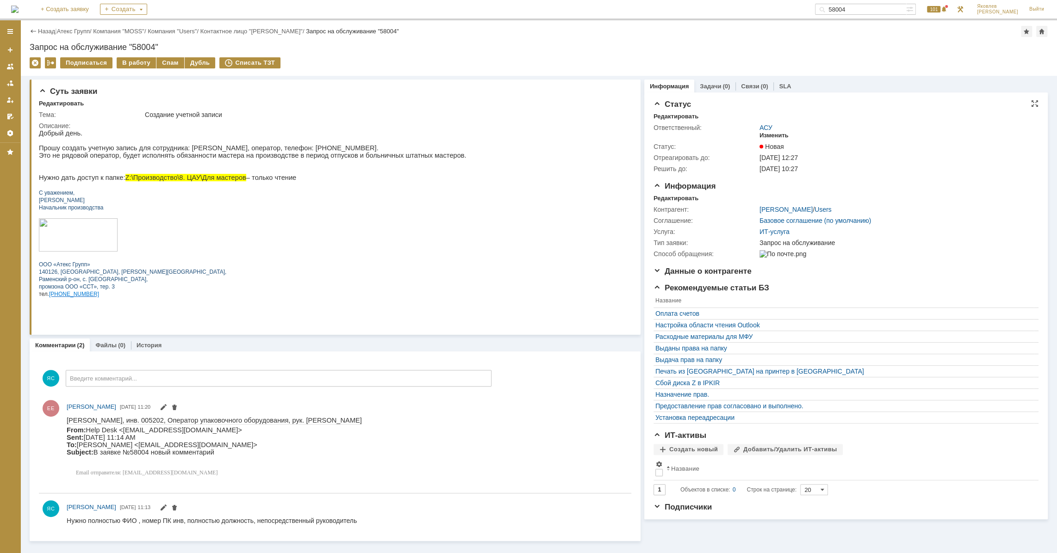
click at [776, 132] on div "Изменить" at bounding box center [773, 135] width 29 height 7
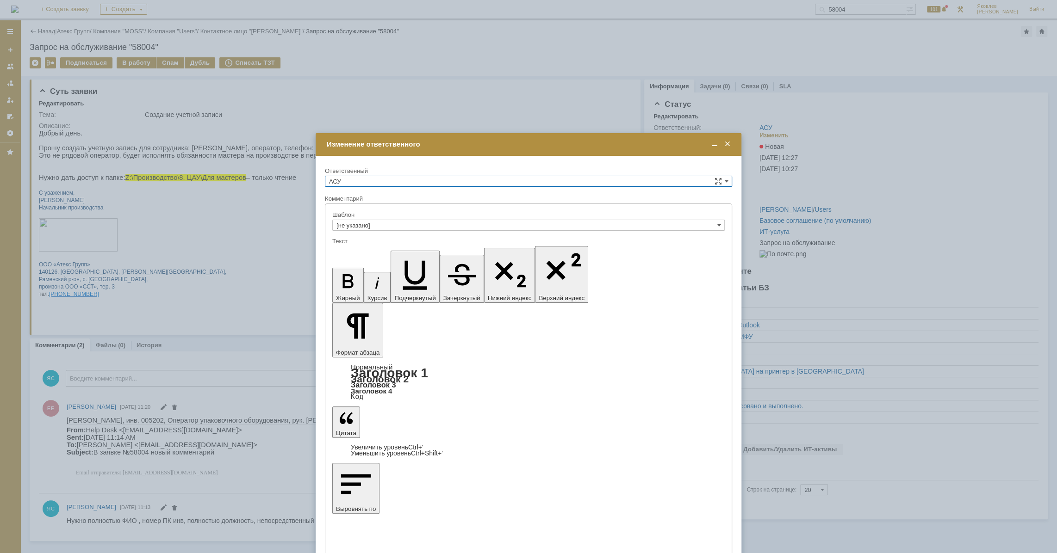
click at [342, 187] on div "себе своей команде" at bounding box center [528, 187] width 407 height 1
click at [344, 183] on input "АСУ" at bounding box center [528, 181] width 407 height 11
click at [369, 278] on span "[PERSON_NAME]" at bounding box center [528, 278] width 399 height 7
type input "[PERSON_NAME]"
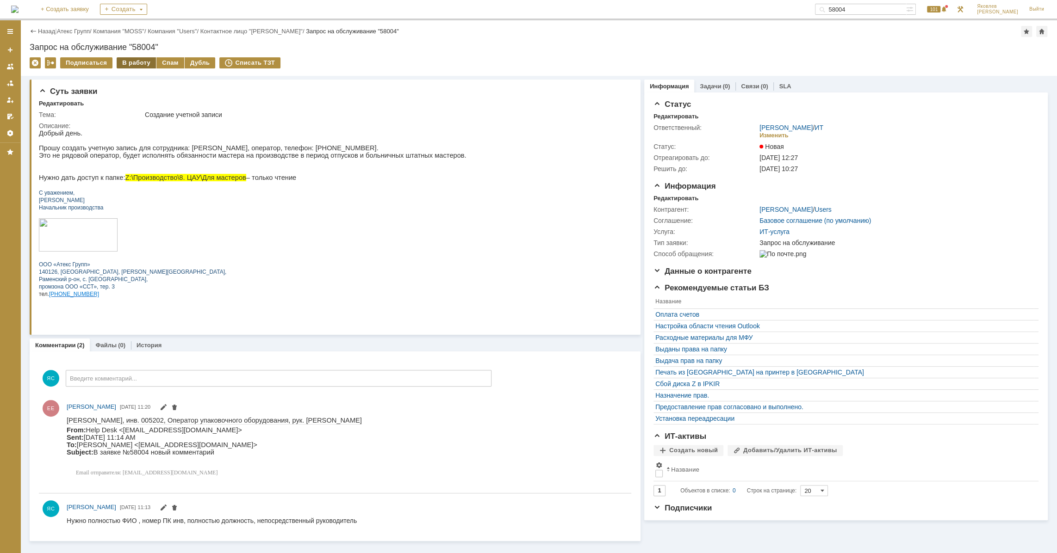
click at [133, 65] on div "В работу" at bounding box center [136, 62] width 39 height 11
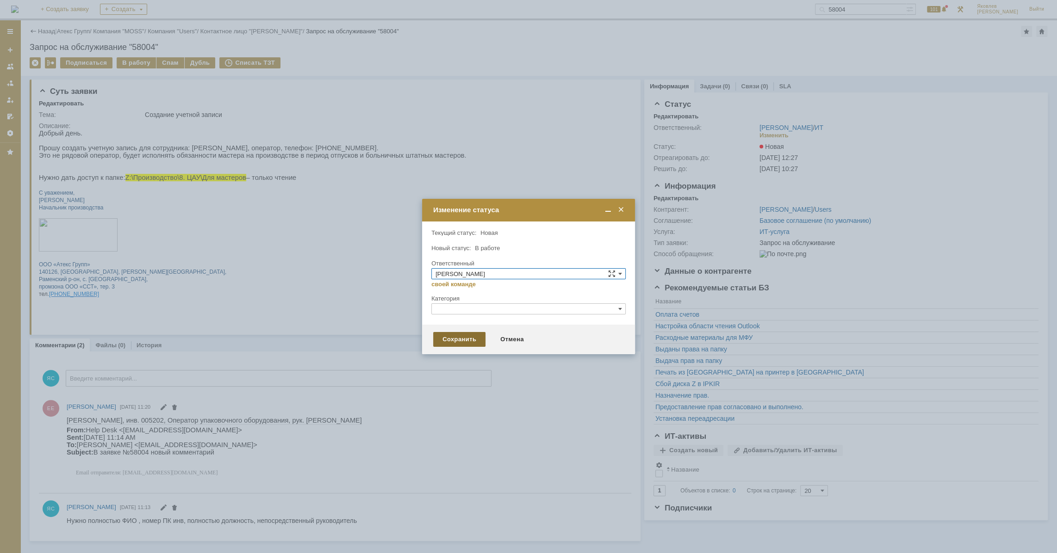
click at [464, 341] on div "Сохранить" at bounding box center [459, 339] width 52 height 15
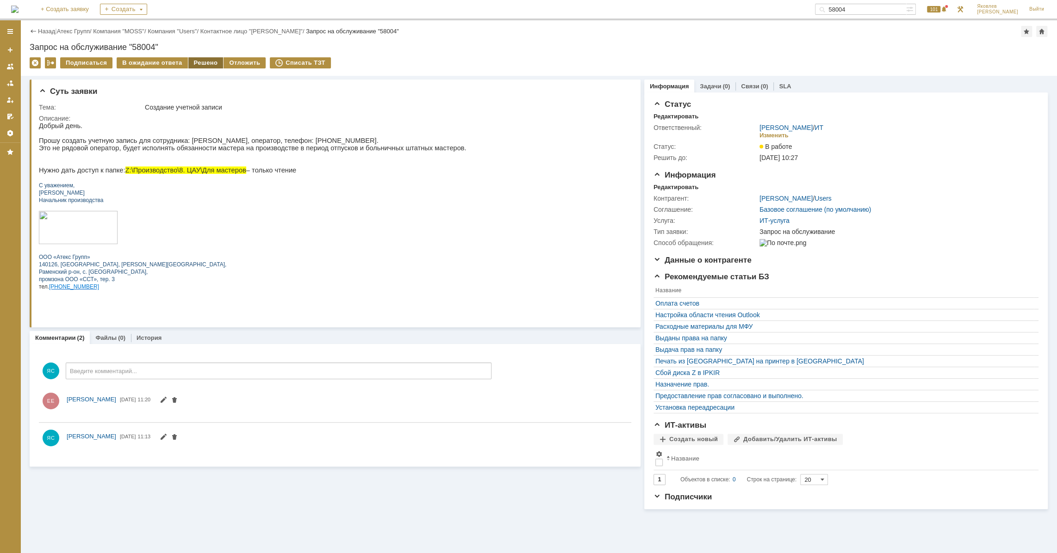
click at [196, 60] on div "Решено" at bounding box center [205, 62] width 35 height 11
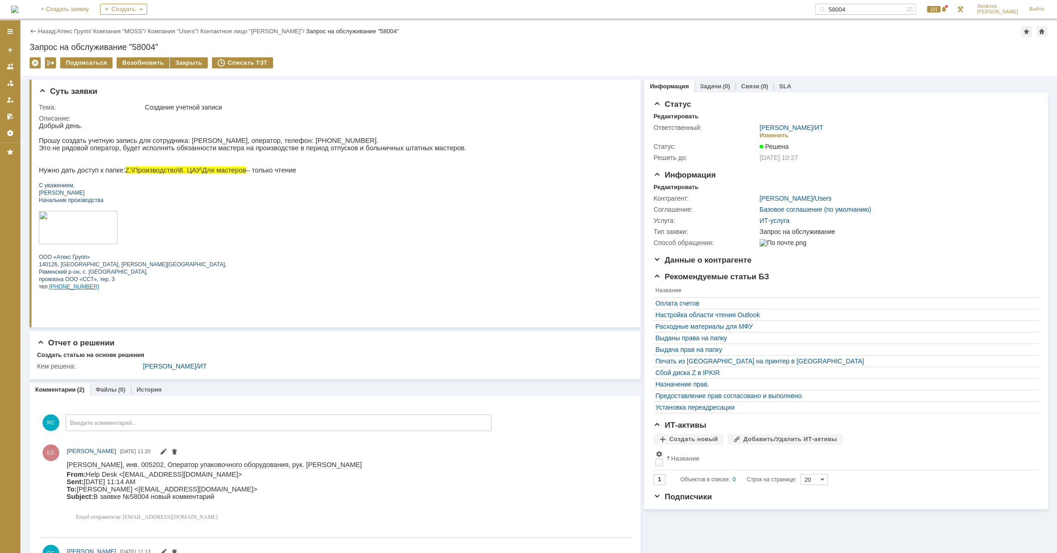
click at [287, 268] on p "ООО «Атекс Групп» 140126, Россия, Московская обл.," at bounding box center [253, 257] width 428 height 22
click at [69, 33] on link "Атекс Групп" at bounding box center [73, 31] width 33 height 7
